Goal: Transaction & Acquisition: Purchase product/service

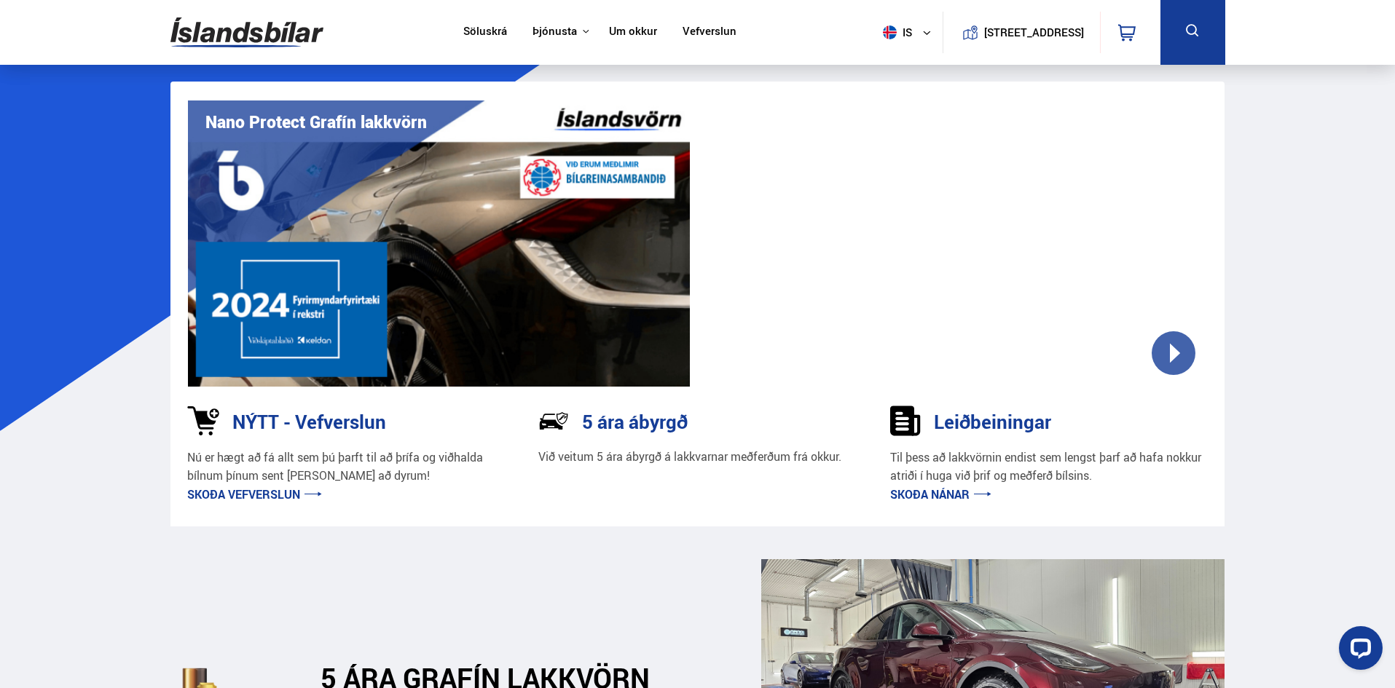
click at [278, 24] on img at bounding box center [246, 32] width 153 height 47
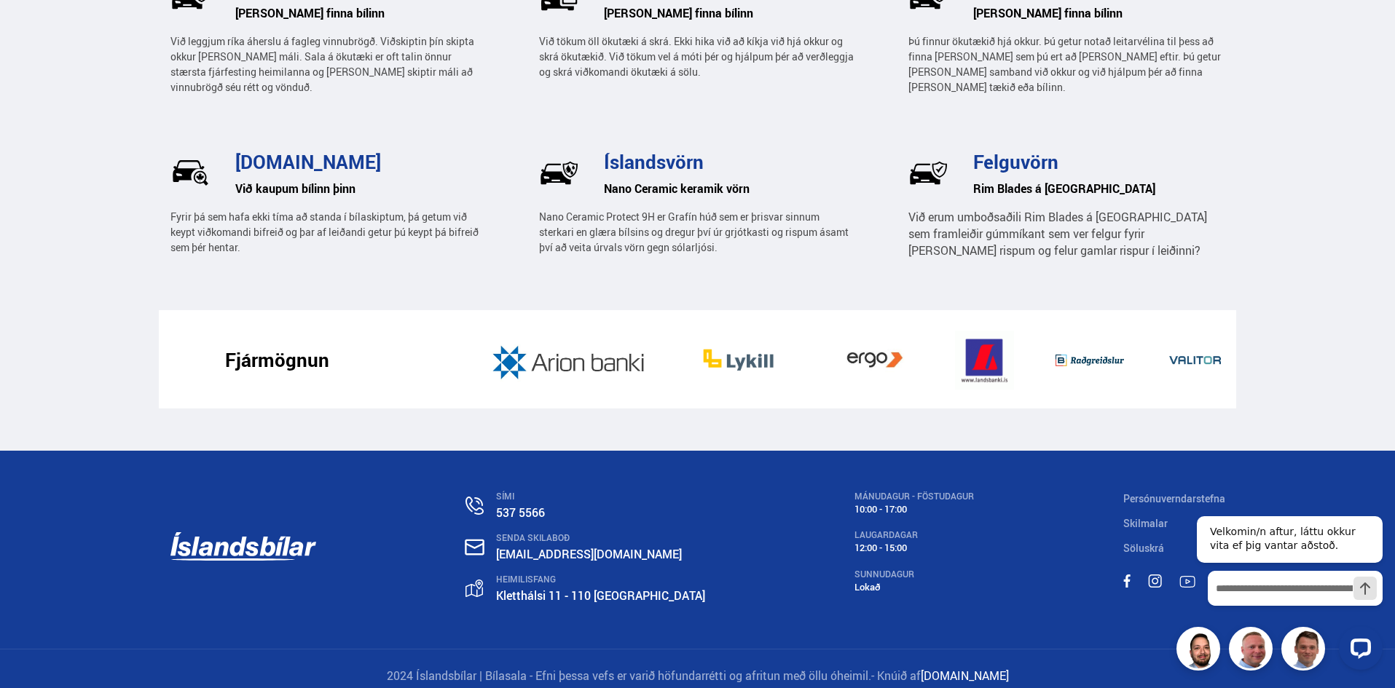
scroll to position [2238, 0]
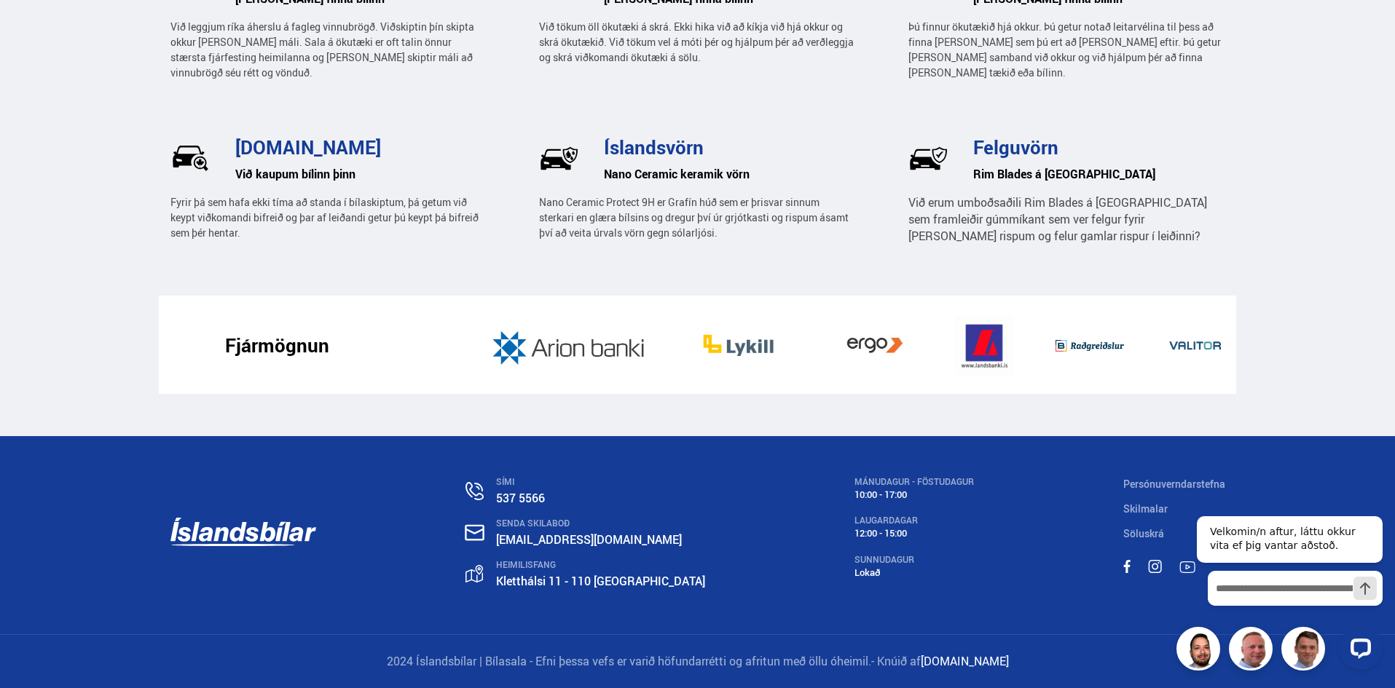
click at [281, 533] on link at bounding box center [243, 534] width 146 height 114
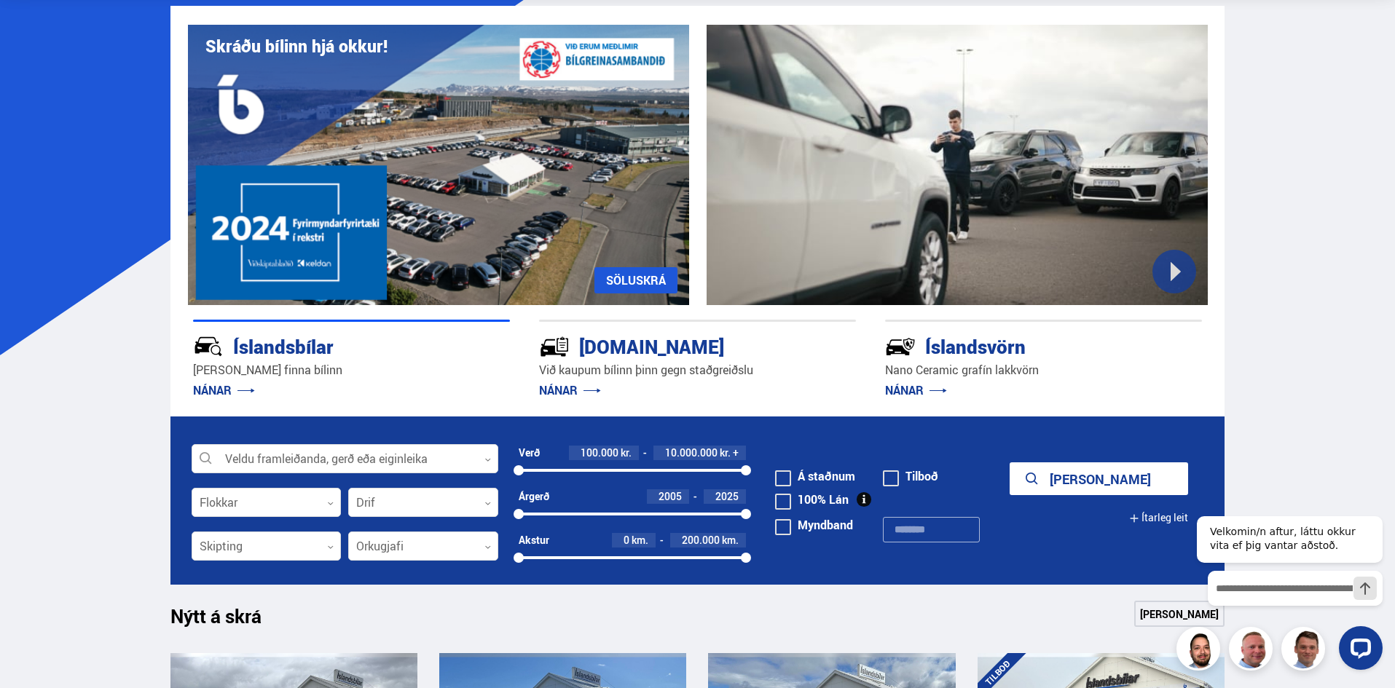
scroll to position [53, 0]
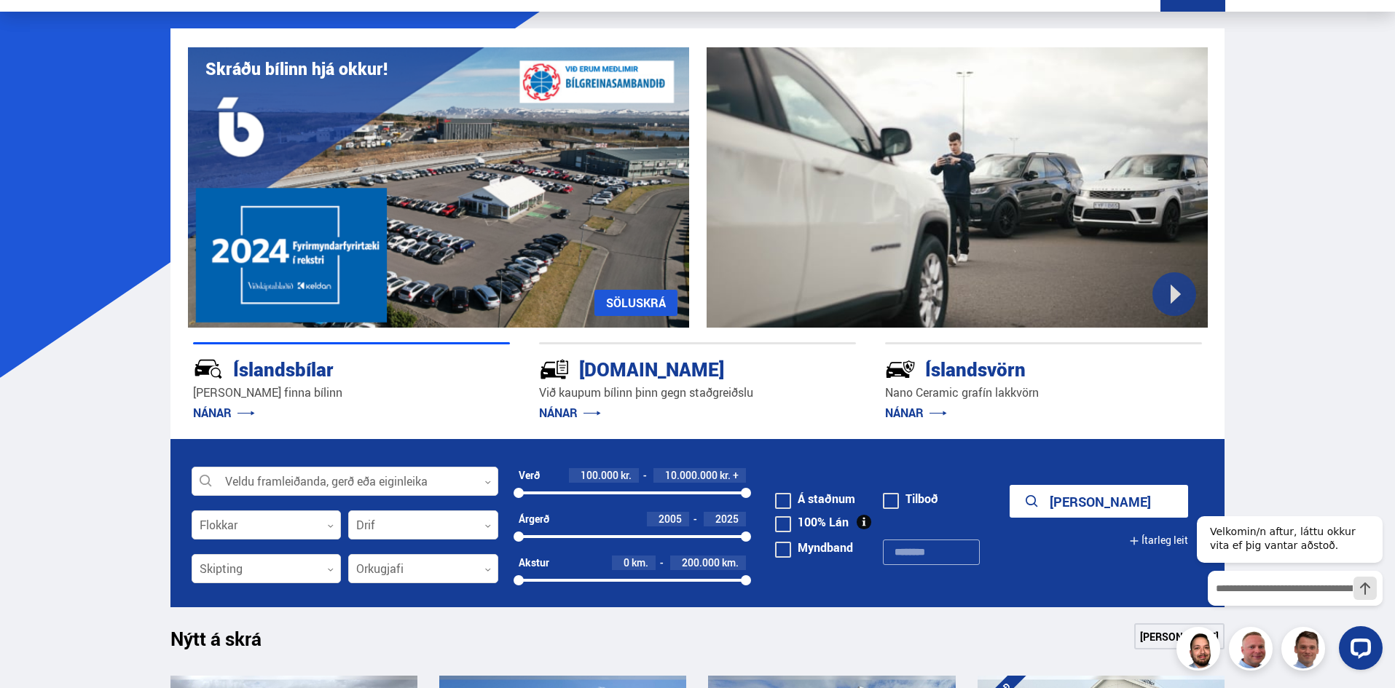
click at [961, 367] on div "Íslandsvörn" at bounding box center [1017, 367] width 265 height 25
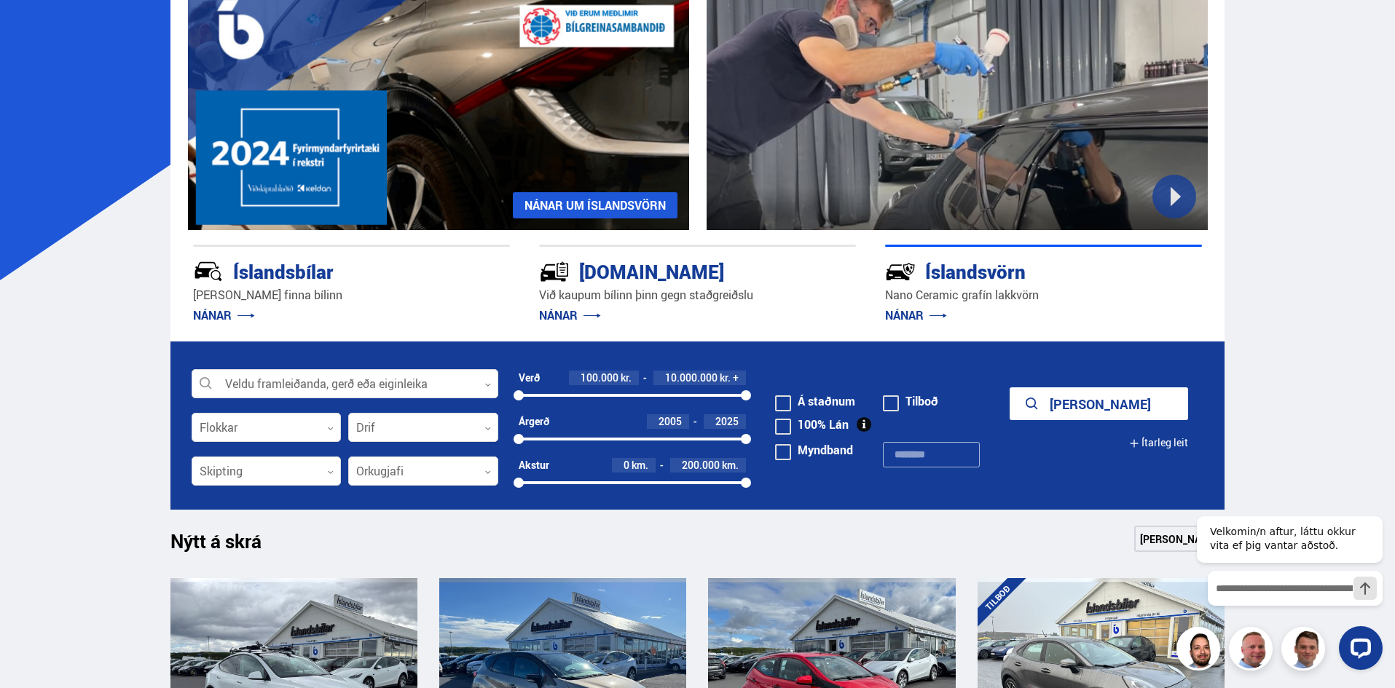
scroll to position [126, 0]
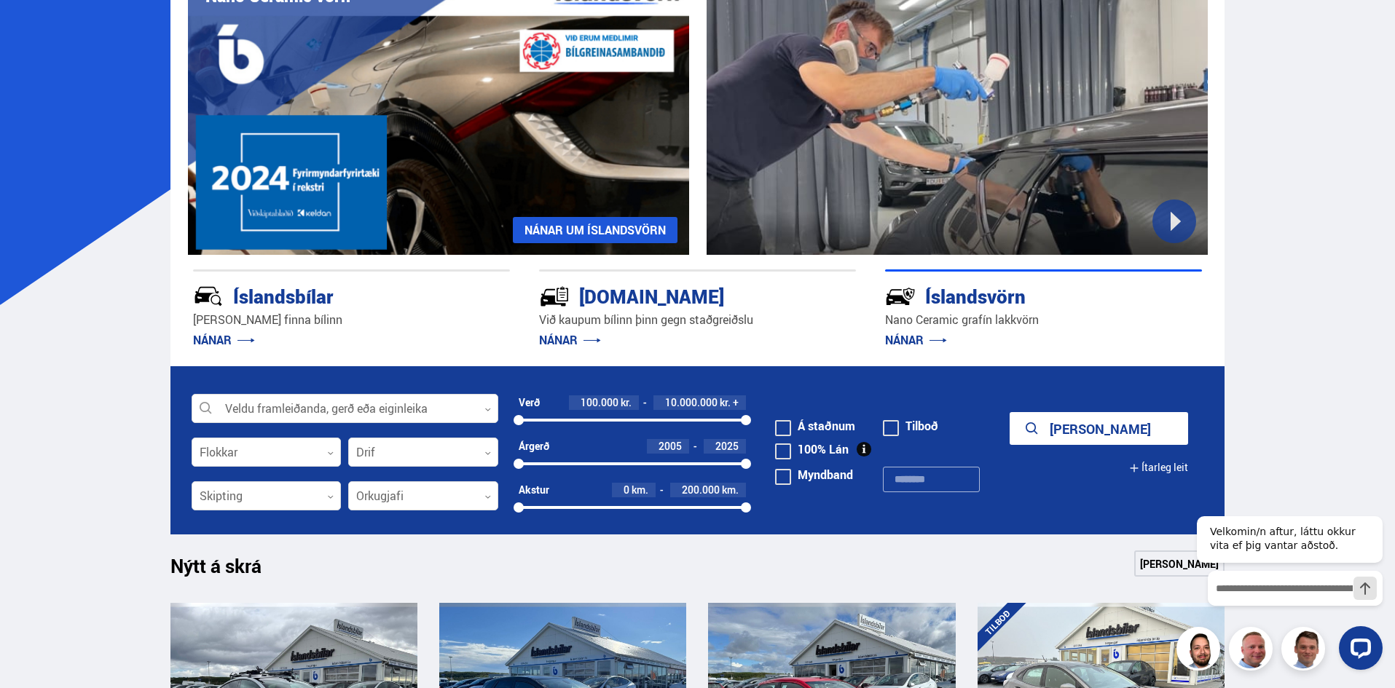
click at [547, 227] on link "NÁNAR UM ÍSLANDSVÖRN" at bounding box center [595, 230] width 165 height 26
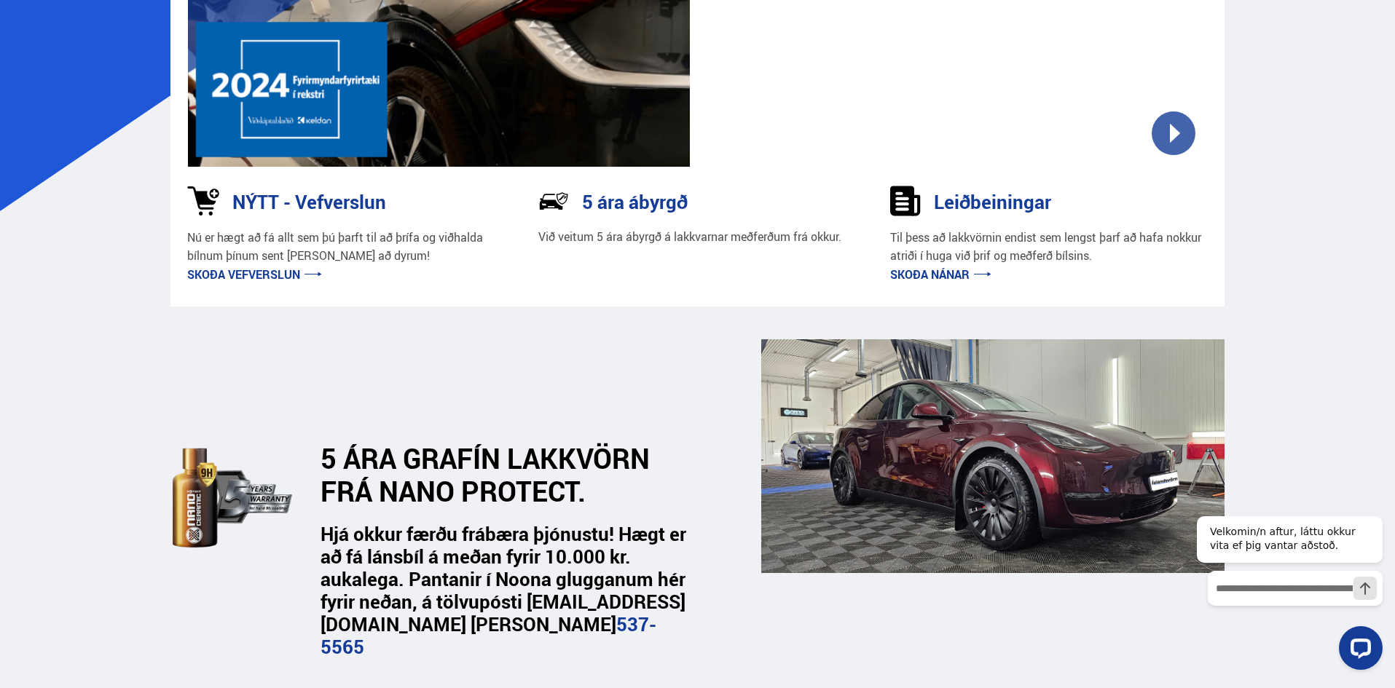
scroll to position [218, 0]
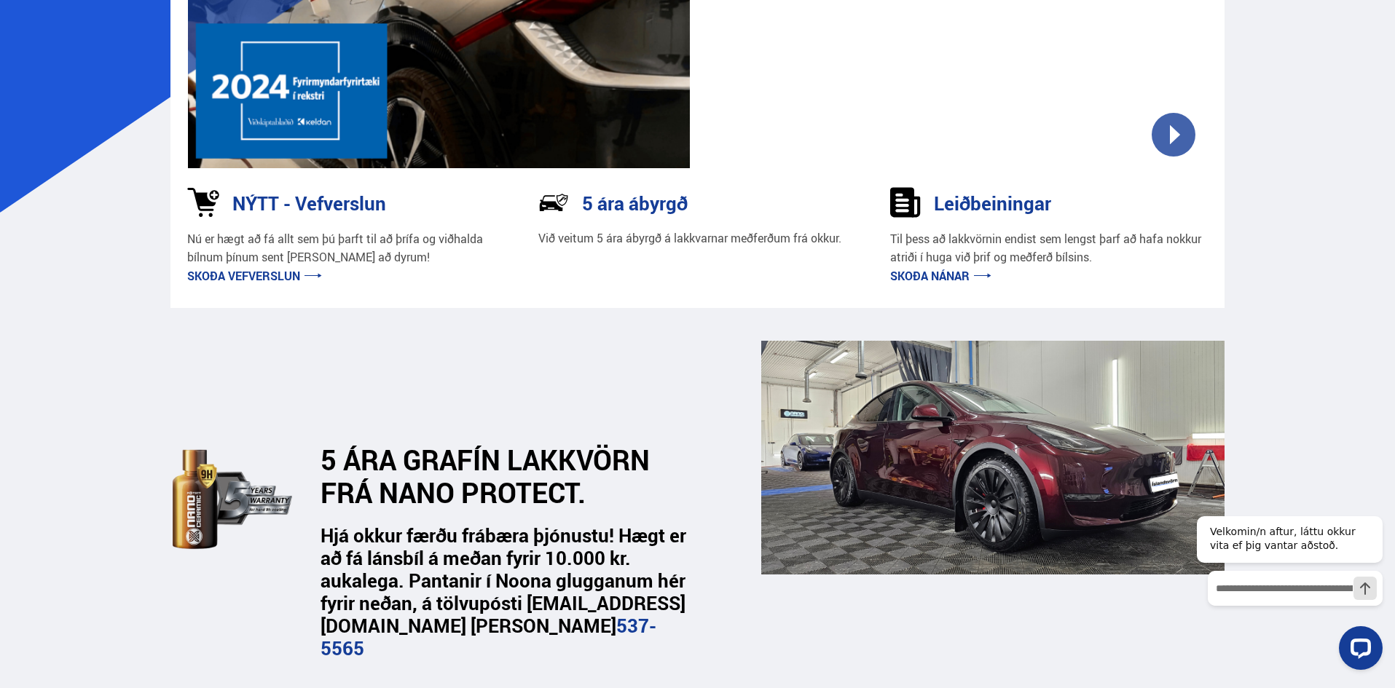
click at [234, 274] on link "Skoða vefverslun" at bounding box center [254, 276] width 135 height 16
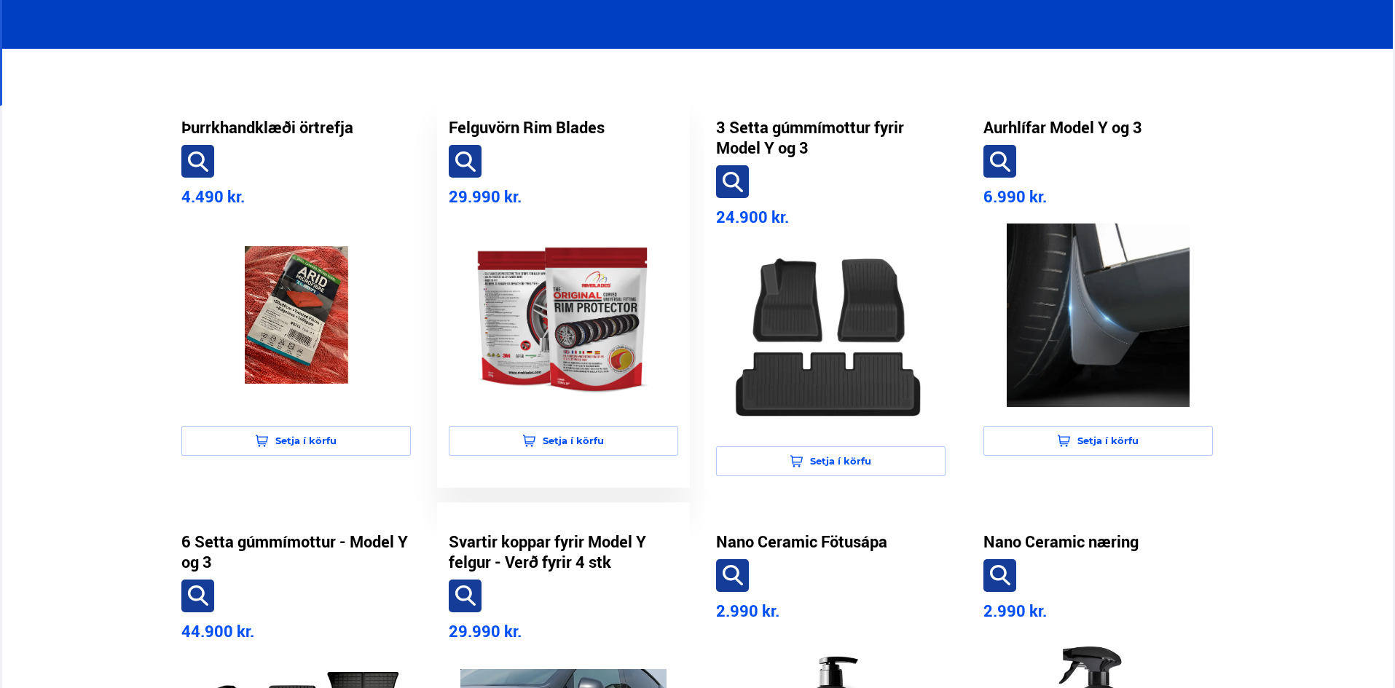
scroll to position [301, 0]
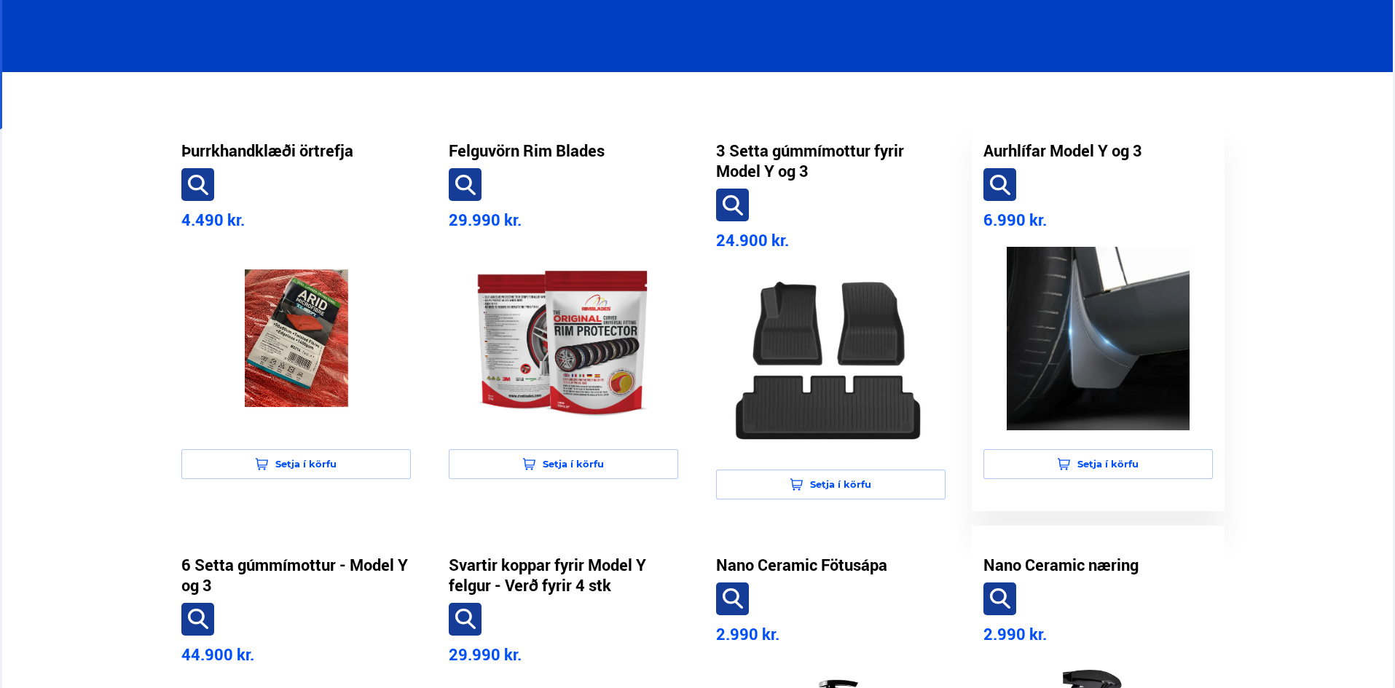
click at [1100, 350] on img at bounding box center [1098, 339] width 206 height 184
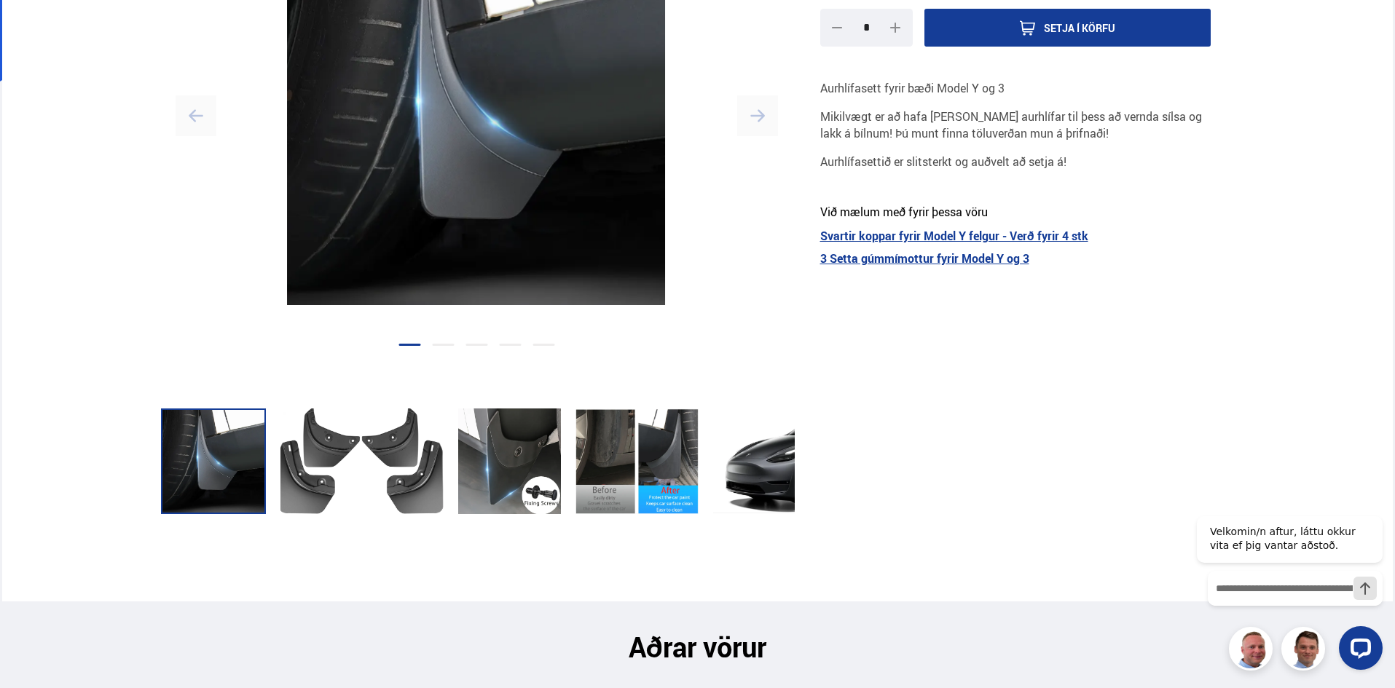
scroll to position [437, 0]
